Goal: Task Accomplishment & Management: Manage account settings

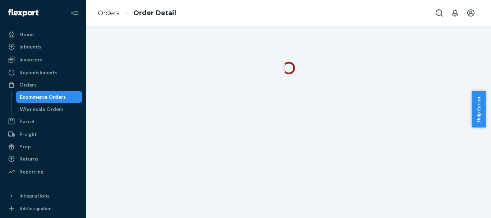
click at [34, 99] on div "Ecommerce Orders" at bounding box center [43, 96] width 46 height 7
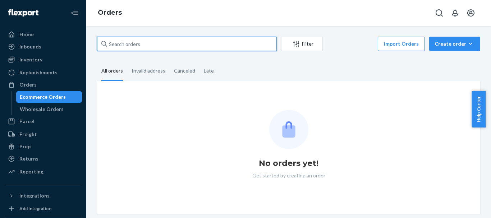
click at [125, 45] on input "text" at bounding box center [187, 44] width 180 height 14
paste input "MAN24883987"
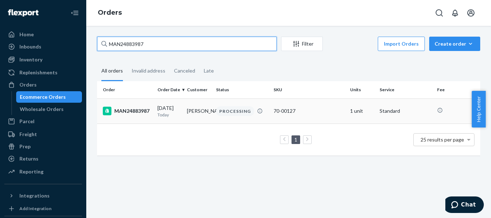
type input "MAN24883987"
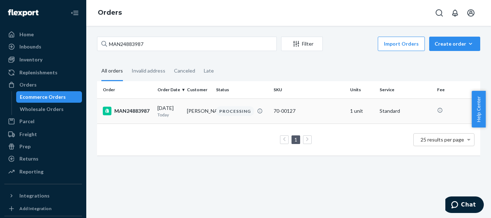
click at [188, 102] on td "[PERSON_NAME]" at bounding box center [198, 110] width 29 height 25
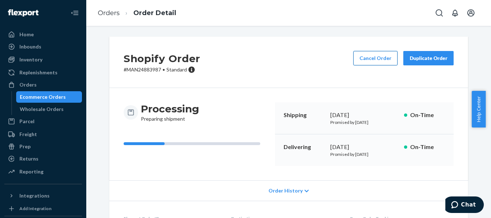
click at [370, 56] on button "Cancel Order" at bounding box center [375, 58] width 44 height 14
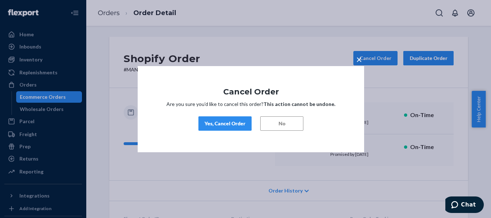
click at [217, 124] on div "Yes, Cancel Order" at bounding box center [224, 123] width 41 height 7
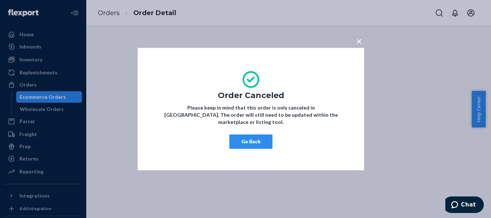
click at [253, 137] on button "Go Back" at bounding box center [250, 141] width 43 height 14
